Goal: Find contact information: Find contact information

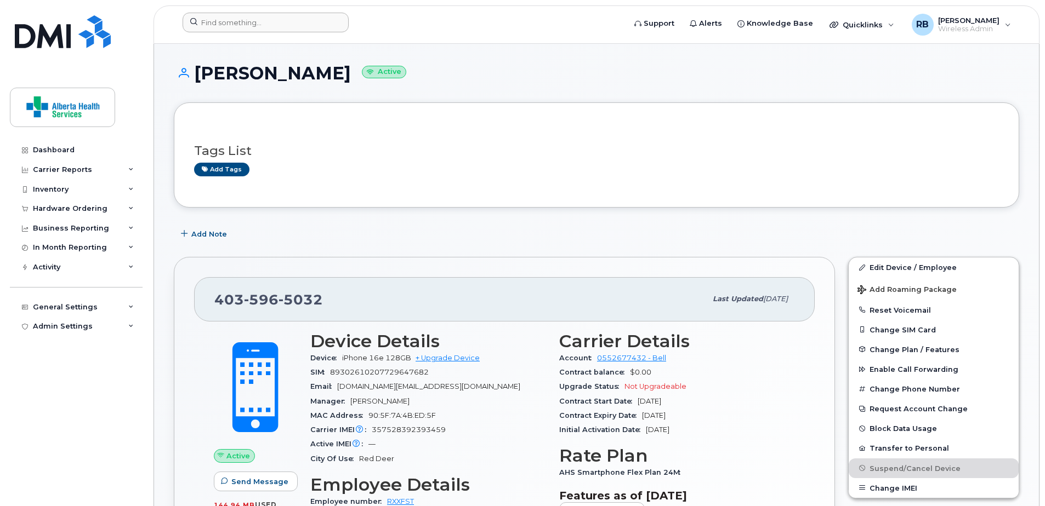
scroll to position [438, 0]
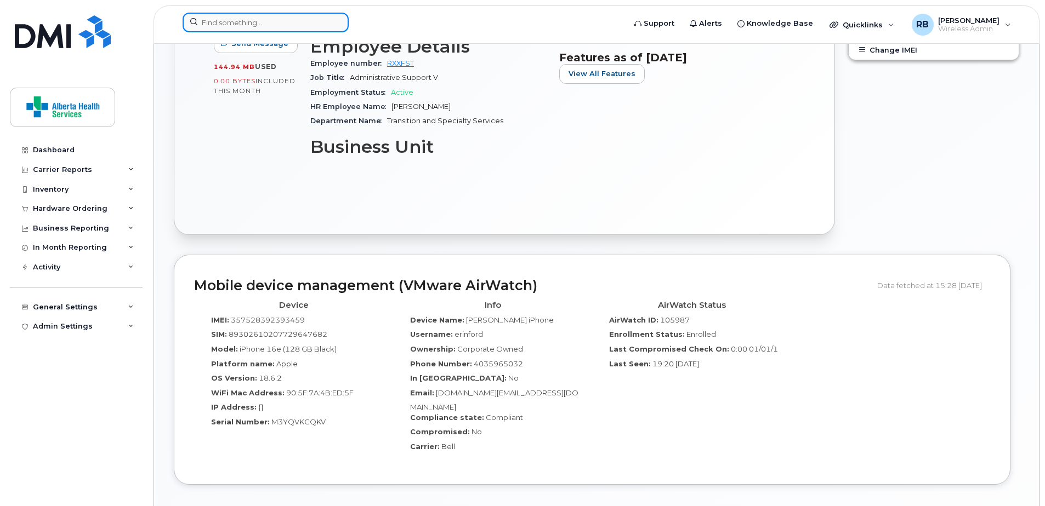
click at [284, 26] on input at bounding box center [266, 23] width 166 height 20
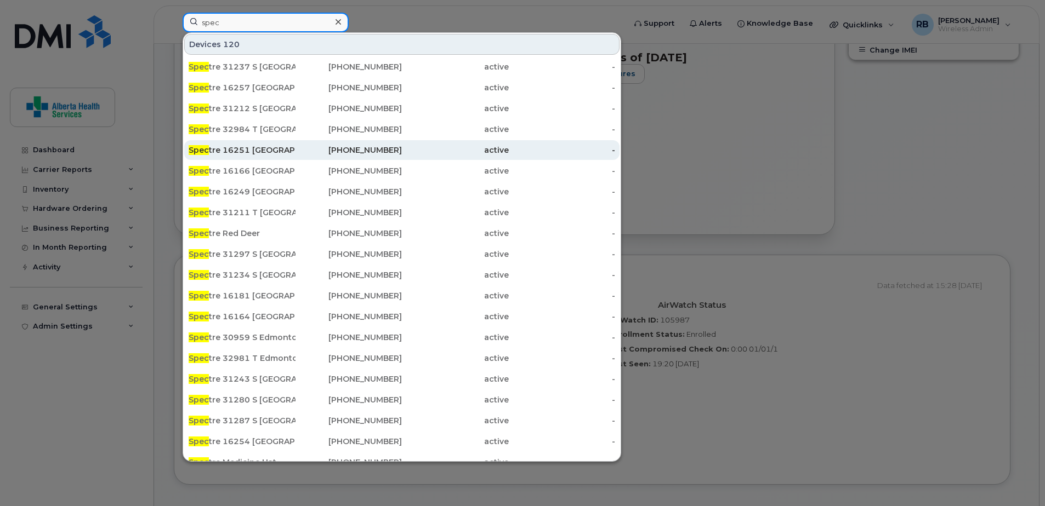
type input "spec"
click at [297, 151] on div "587-545-8186" at bounding box center [348, 150] width 107 height 11
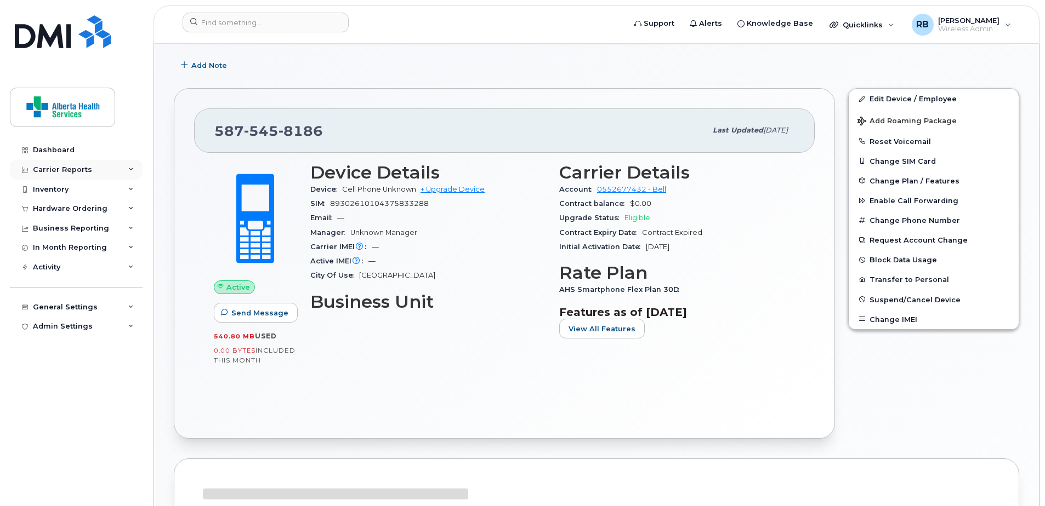
scroll to position [164, 0]
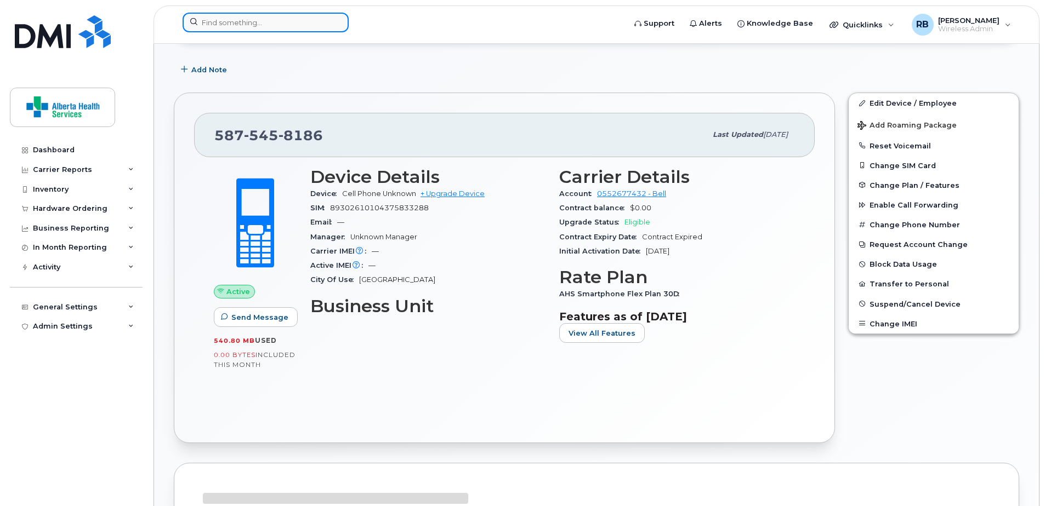
click at [243, 22] on input at bounding box center [266, 23] width 166 height 20
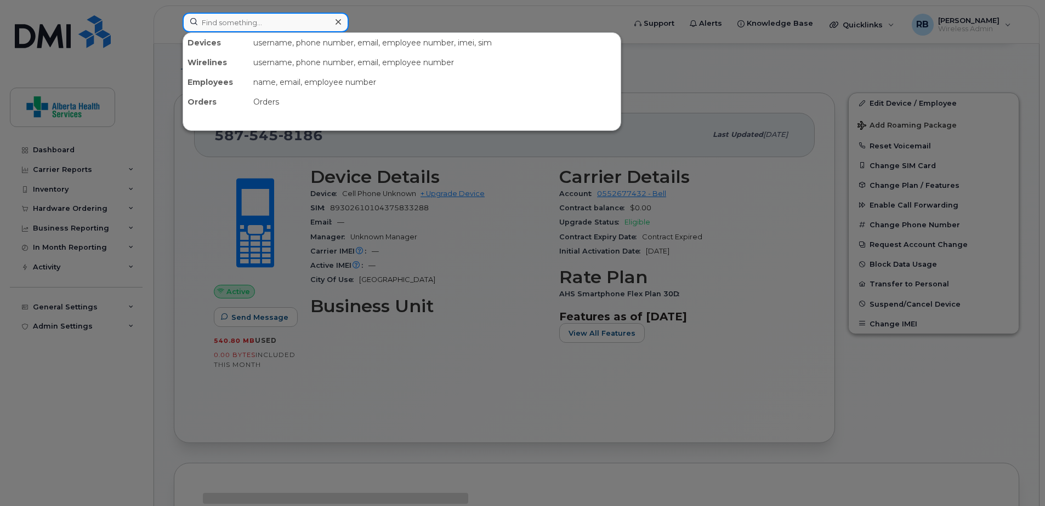
paste input "M720242"
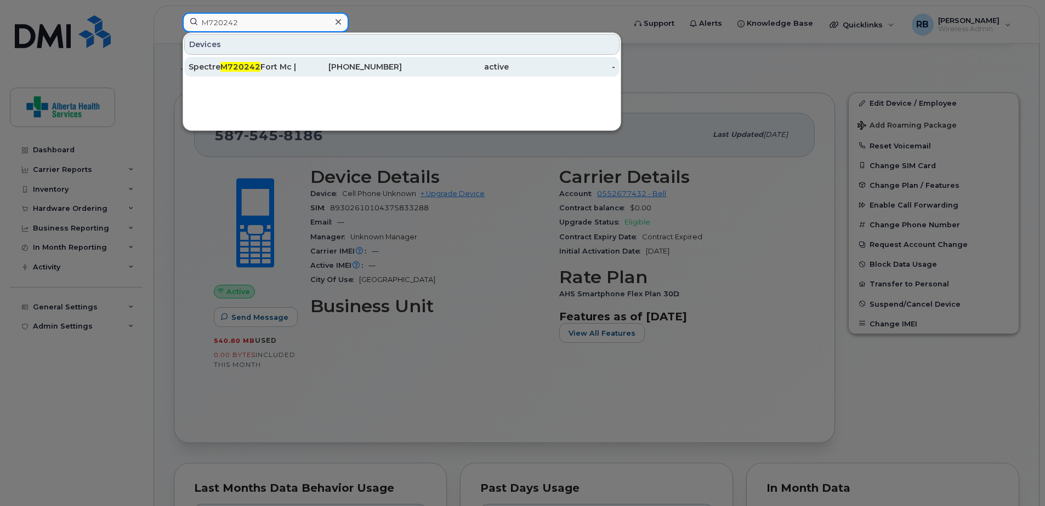
type input "M720242"
click at [498, 69] on div "active" at bounding box center [455, 66] width 107 height 11
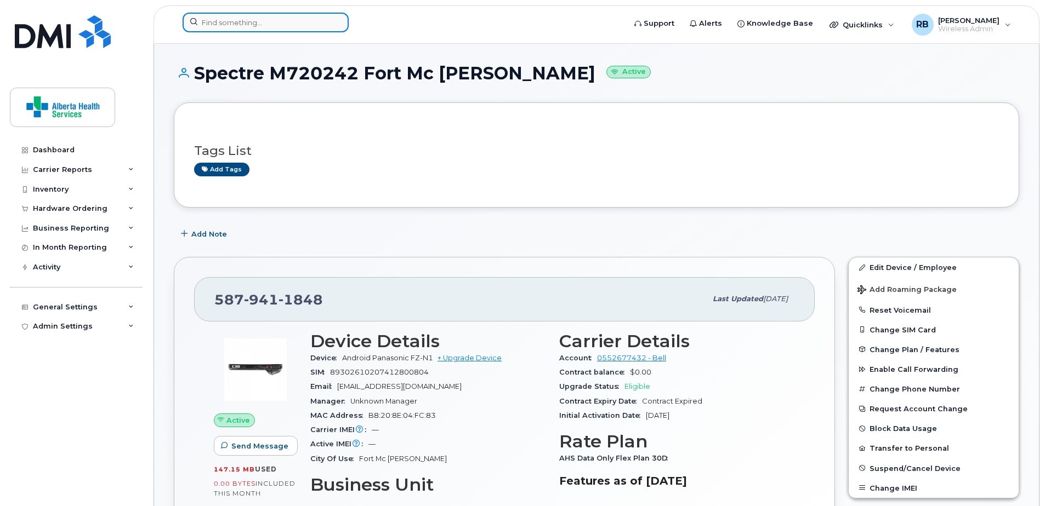
click at [243, 18] on input at bounding box center [266, 23] width 166 height 20
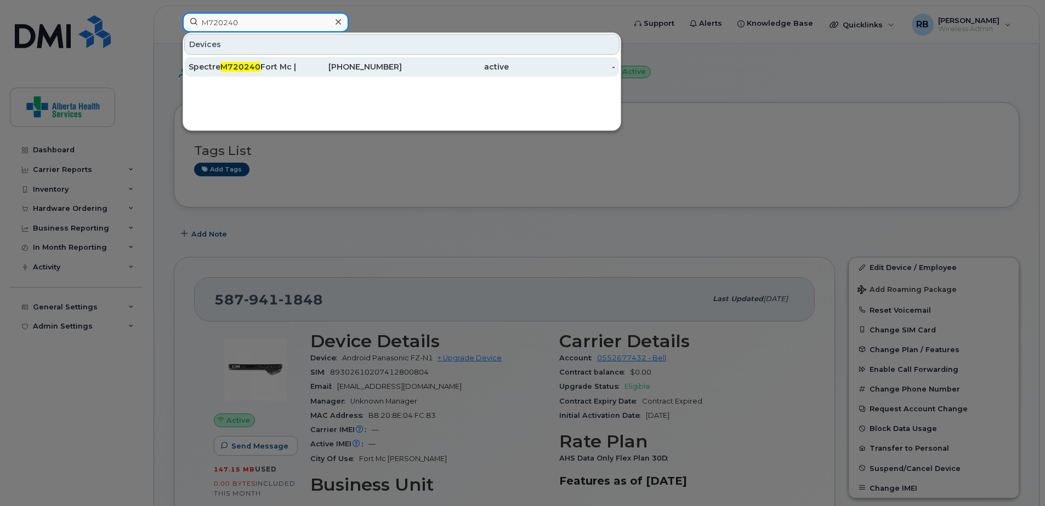
type input "M720240"
click at [294, 75] on div "Spectre M720240 Fort Mc Murray" at bounding box center [242, 67] width 107 height 20
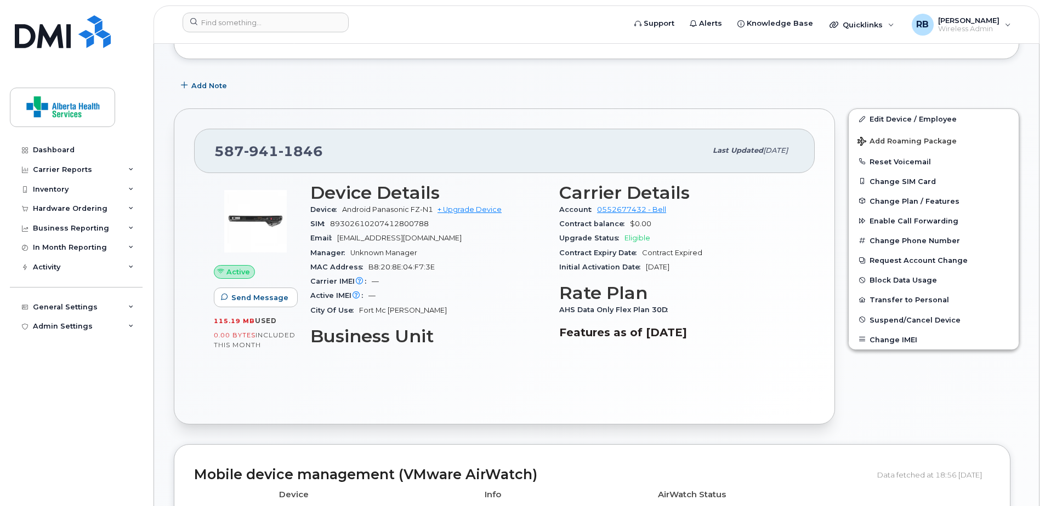
scroll to position [274, 0]
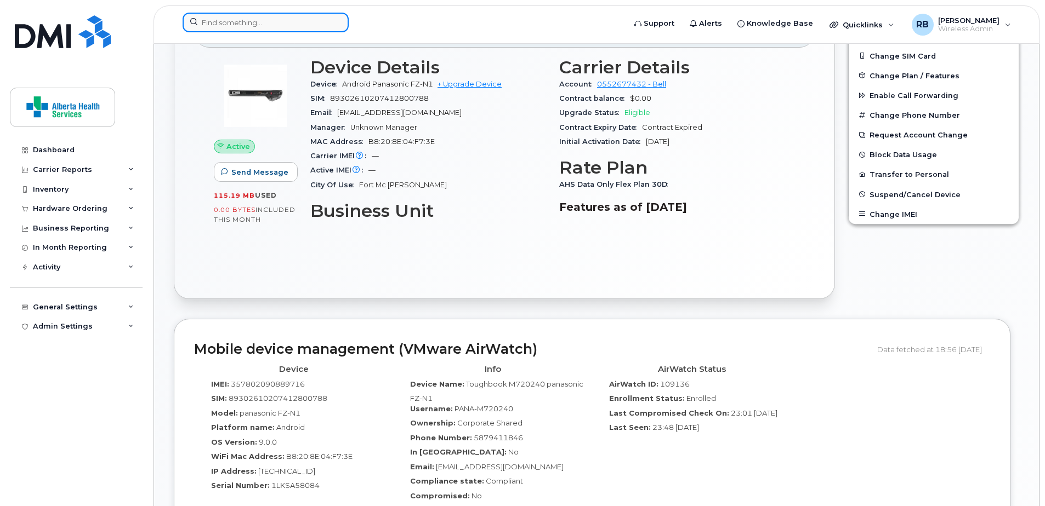
click at [251, 30] on input at bounding box center [266, 23] width 166 height 20
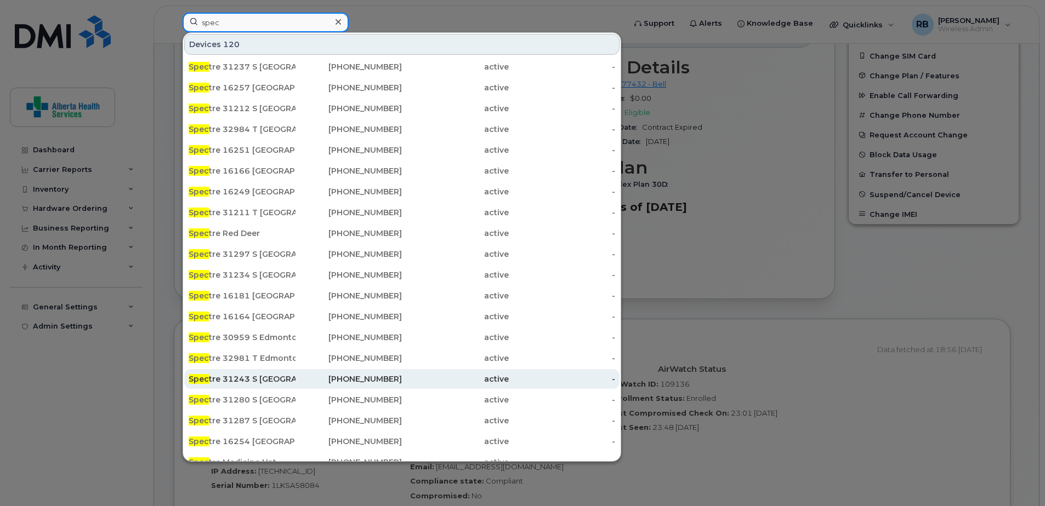
type input "spec"
click at [259, 382] on div "Spec tre 31243 S Calgary ." at bounding box center [242, 379] width 107 height 11
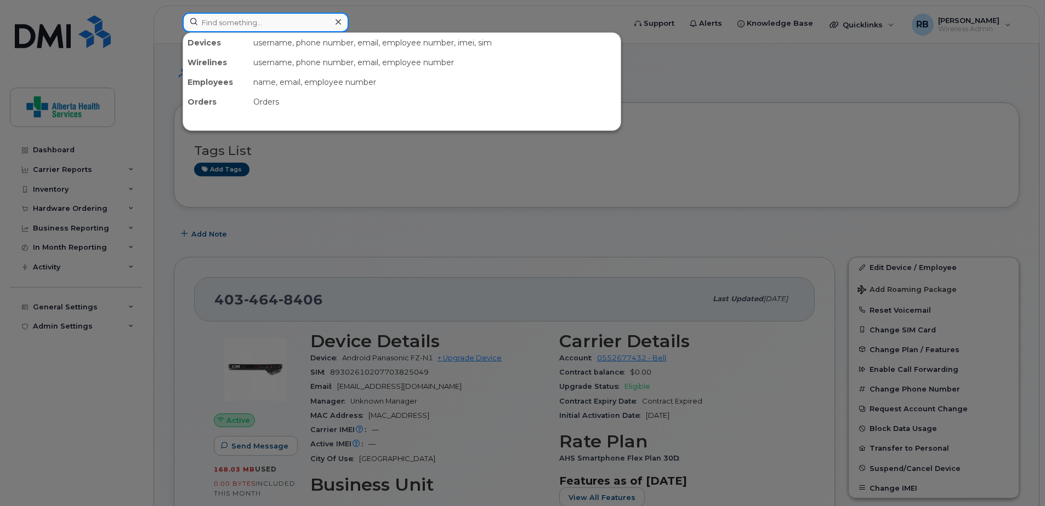
click at [254, 28] on input at bounding box center [266, 23] width 166 height 20
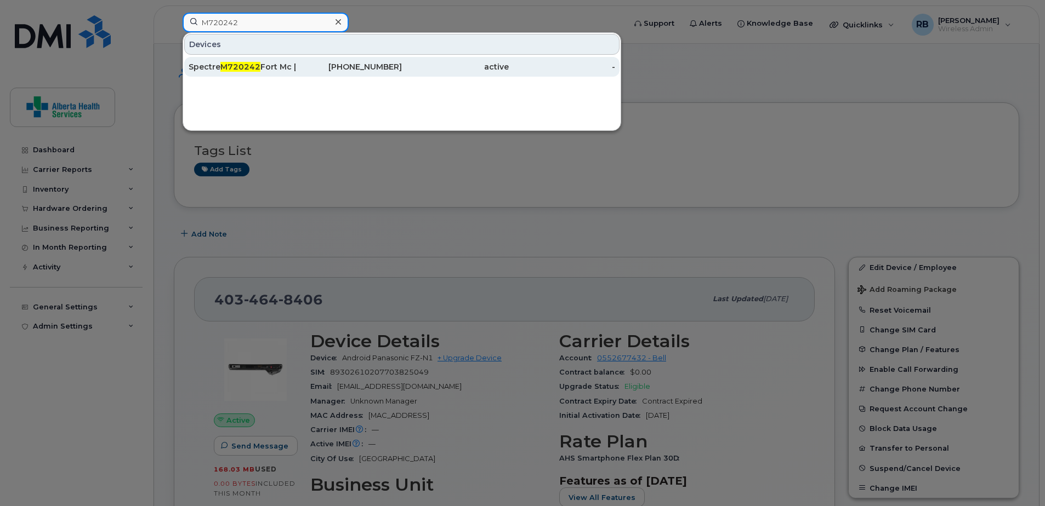
type input "M720242"
click at [277, 72] on div "Spectre M720242 Fort Mc [PERSON_NAME]" at bounding box center [242, 66] width 107 height 11
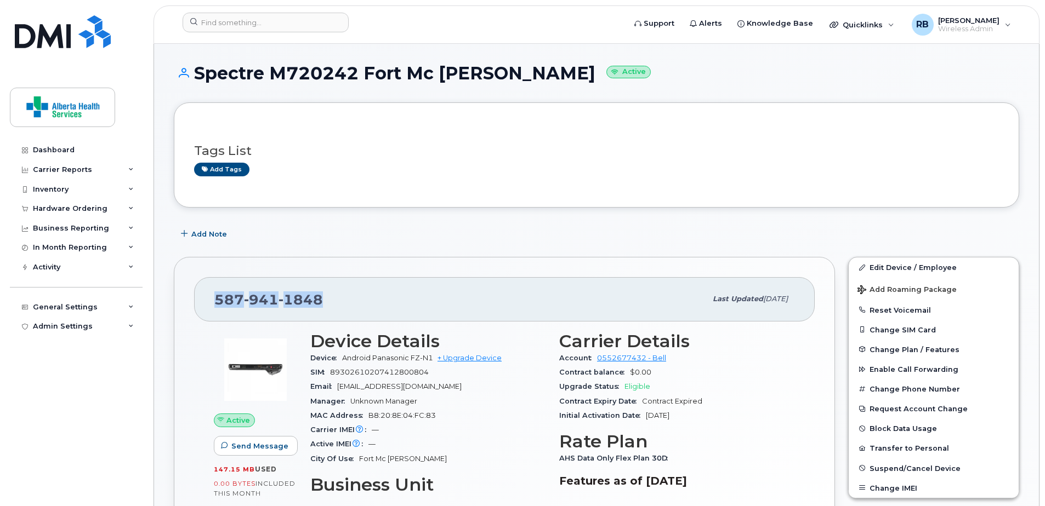
drag, startPoint x: 346, startPoint y: 298, endPoint x: 216, endPoint y: 284, distance: 130.0
click at [216, 284] on div "587 941 1848 Last updated Jun 10, 2025" at bounding box center [504, 299] width 620 height 44
copy span "587 941 1848"
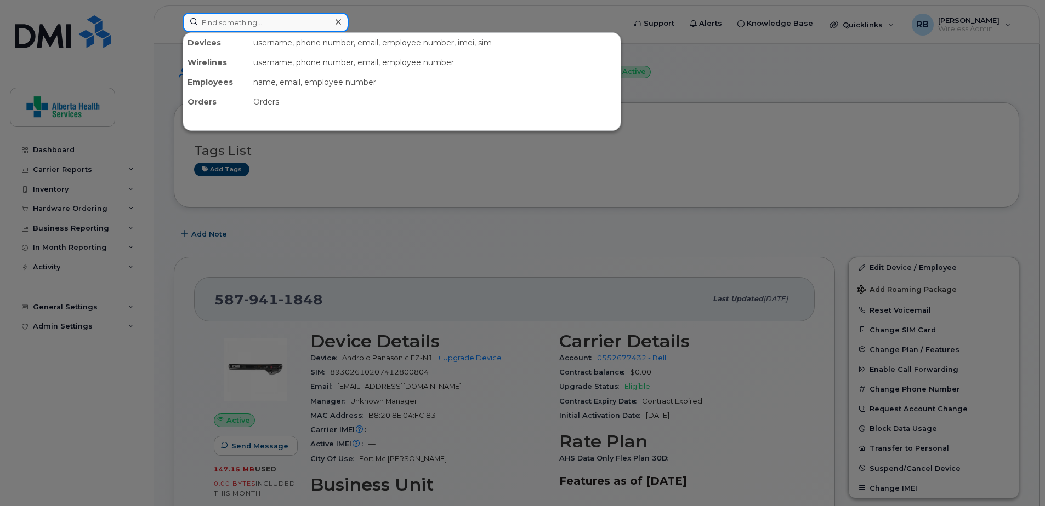
click at [277, 24] on input at bounding box center [266, 23] width 166 height 20
click at [249, 22] on input at bounding box center [266, 23] width 166 height 20
paste input "M720240"
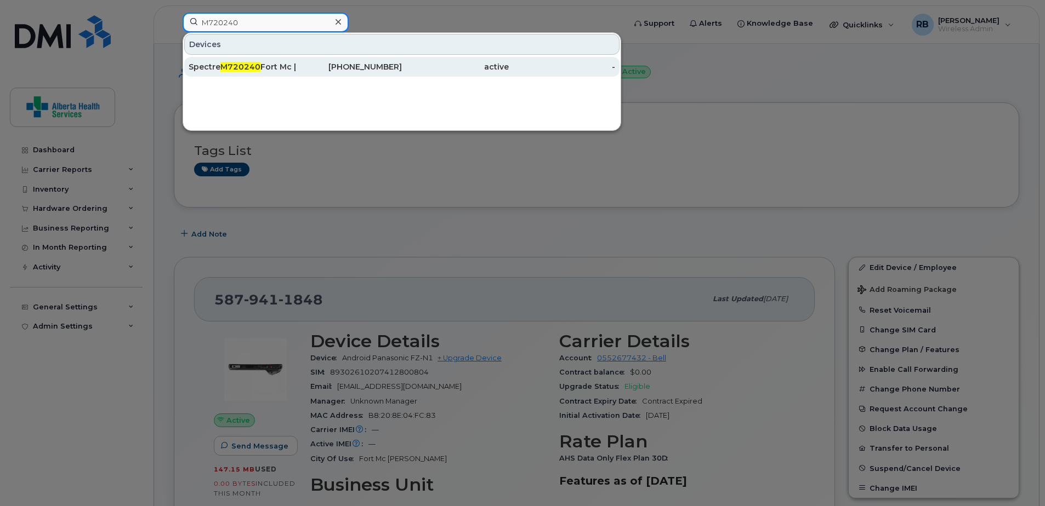
type input "M720240"
click at [302, 69] on div "587-941-1846" at bounding box center [348, 66] width 107 height 11
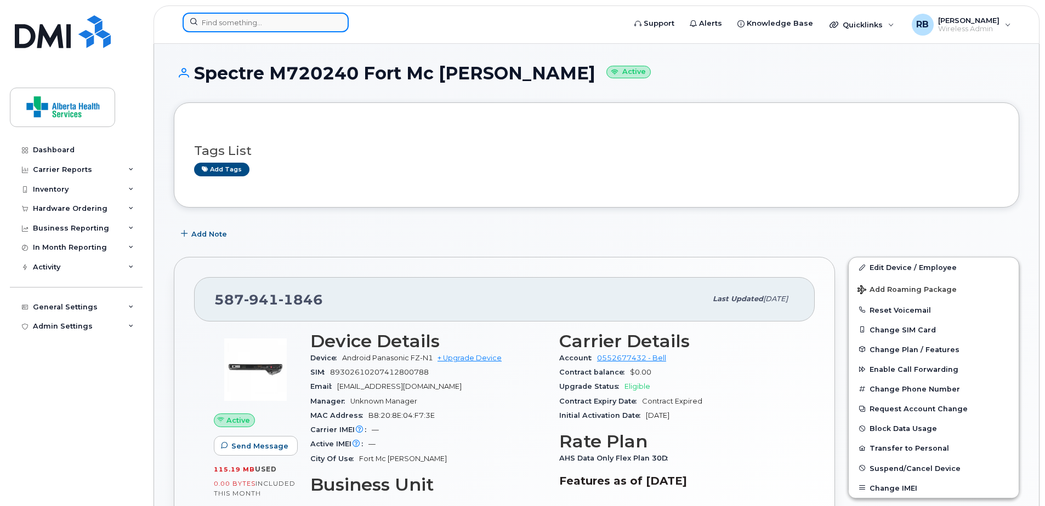
click at [252, 26] on input at bounding box center [266, 23] width 166 height 20
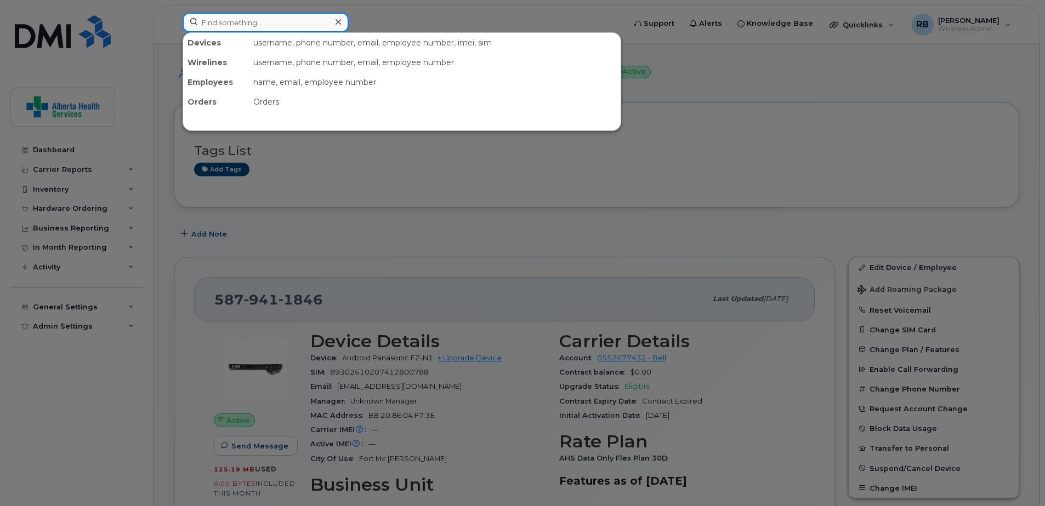
paste input "M720242"
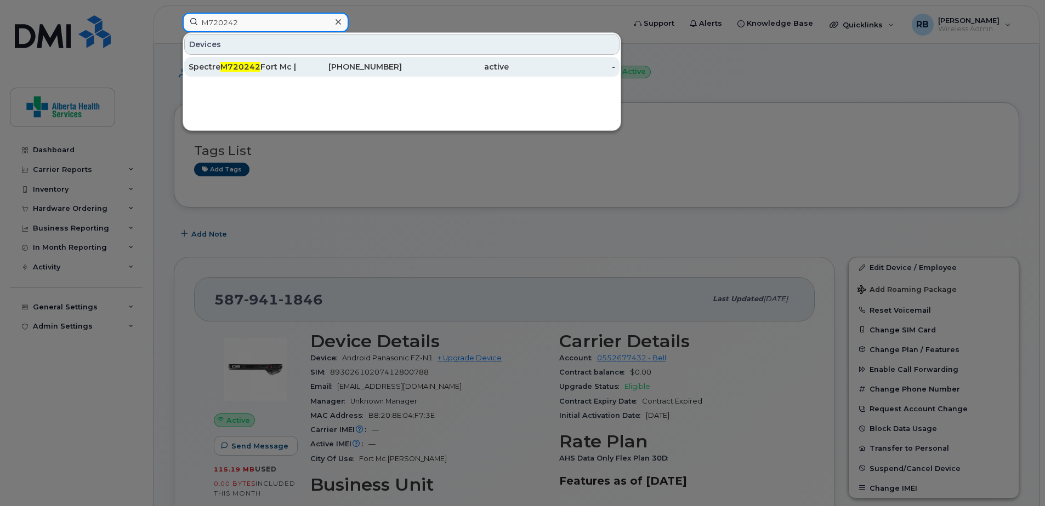
type input "M720242"
click at [337, 71] on div "[PHONE_NUMBER]" at bounding box center [348, 66] width 107 height 11
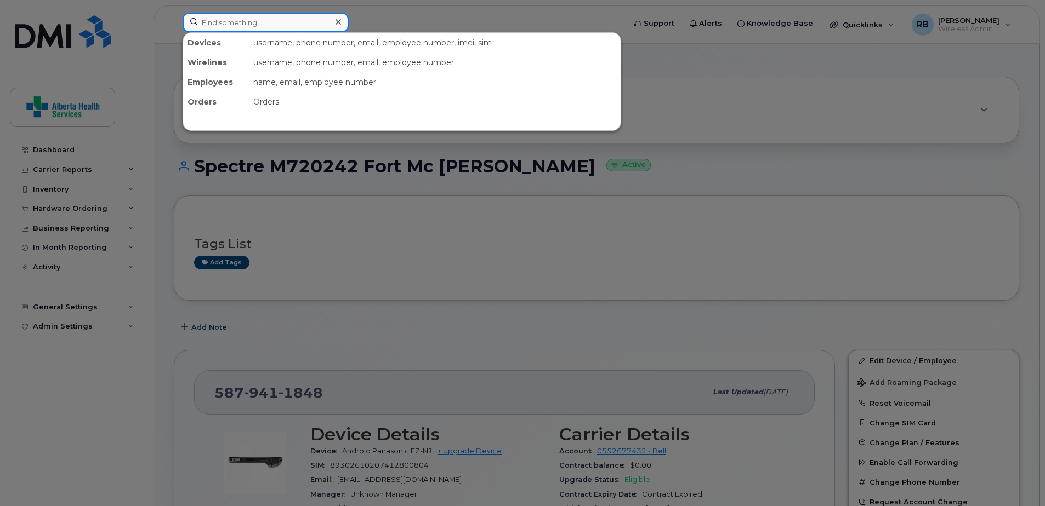
click at [255, 30] on input at bounding box center [266, 23] width 166 height 20
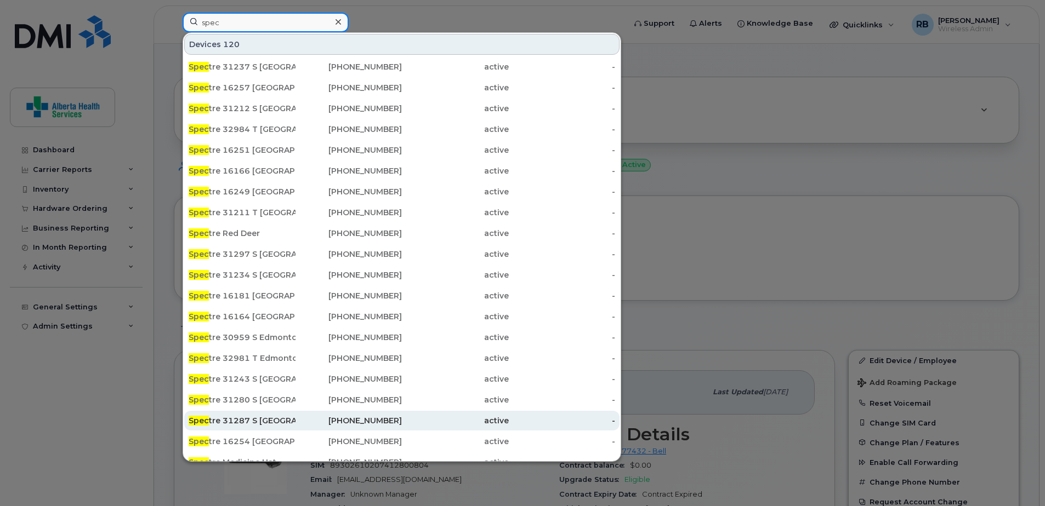
type input "spec"
click at [264, 424] on div "Spec tre 31287 S [GEOGRAPHIC_DATA] ." at bounding box center [242, 420] width 107 height 11
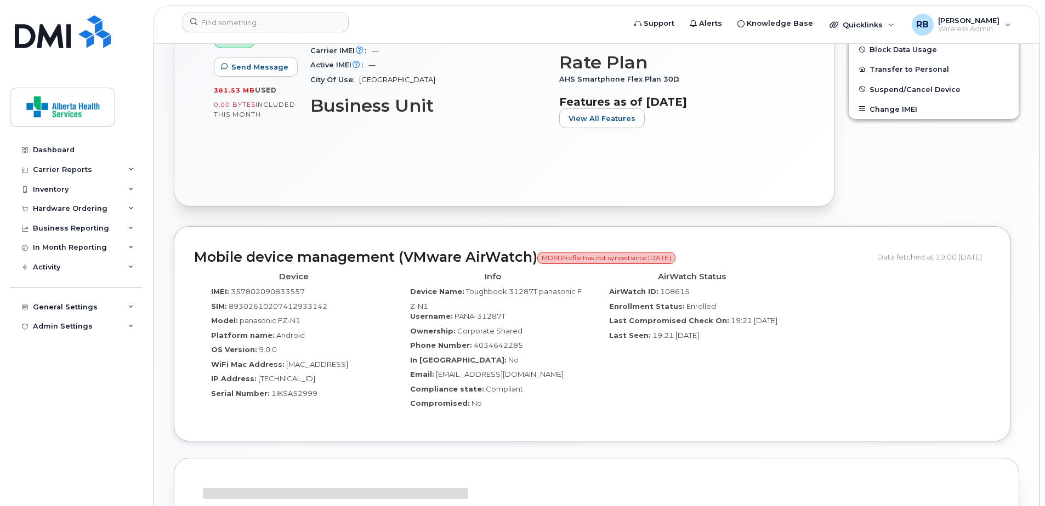
scroll to position [384, 0]
